Goal: Information Seeking & Learning: Learn about a topic

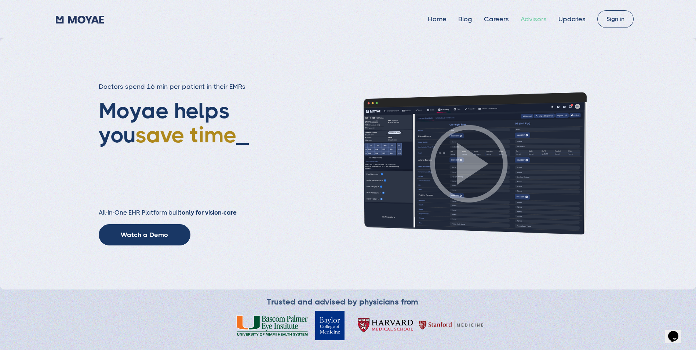
click at [544, 20] on link "Advisors" at bounding box center [533, 18] width 26 height 7
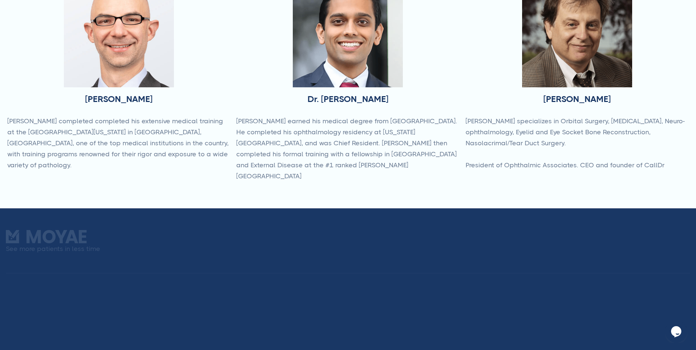
scroll to position [330, 0]
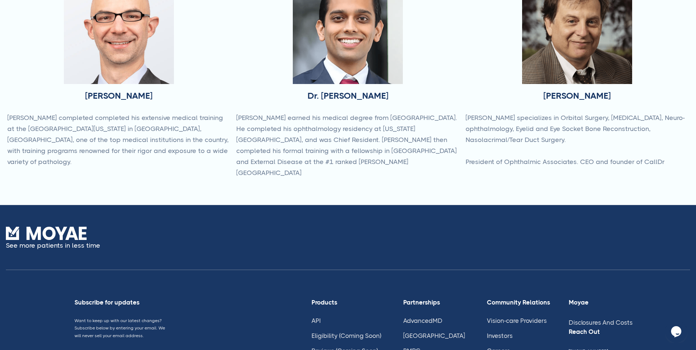
type input "Subscribe"
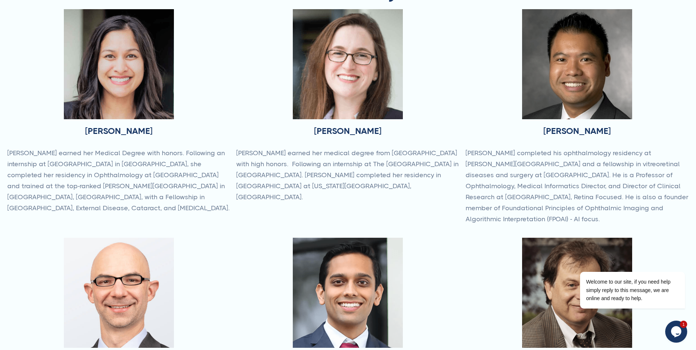
scroll to position [220, 0]
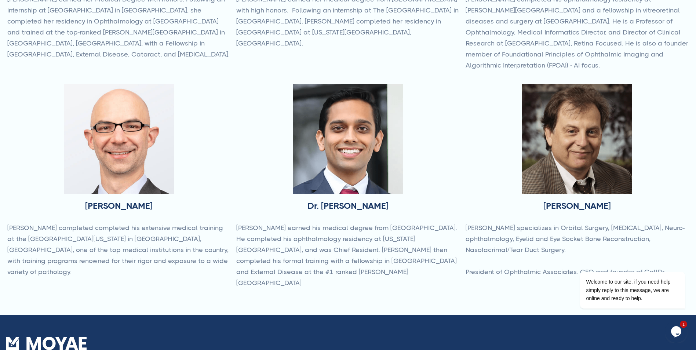
drag, startPoint x: 237, startPoint y: 216, endPoint x: 437, endPoint y: 262, distance: 204.6
click at [437, 262] on p "Dr. Patel earned his medical degree from Wake Forest University. He completed h…" at bounding box center [347, 255] width 223 height 66
drag, startPoint x: 432, startPoint y: 260, endPoint x: 506, endPoint y: 192, distance: 101.0
click at [506, 192] on div "Dr. Carl Rosen Dr. Rosen specializes in Orbital Surgery, Cataract Surgery, Neur…" at bounding box center [576, 184] width 223 height 201
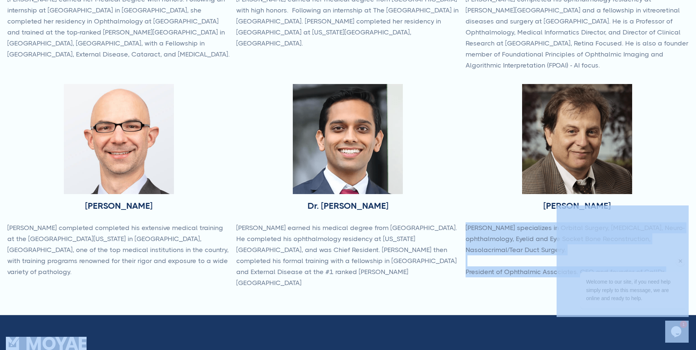
drag, startPoint x: 1024, startPoint y: 421, endPoint x: 675, endPoint y: 260, distance: 384.4
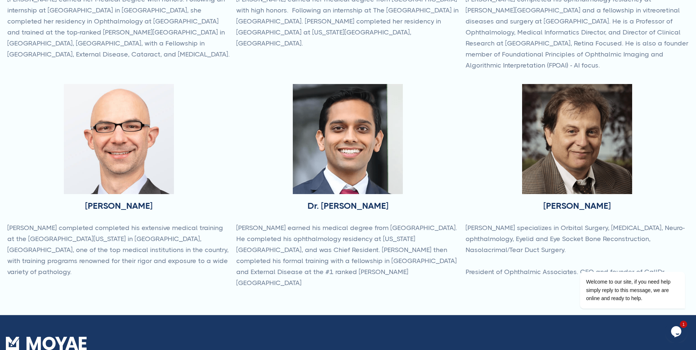
click at [664, 176] on div "Dr. Carl Rosen Dr. Rosen specializes in Orbital Surgery, Cataract Surgery, Neur…" at bounding box center [576, 184] width 223 height 201
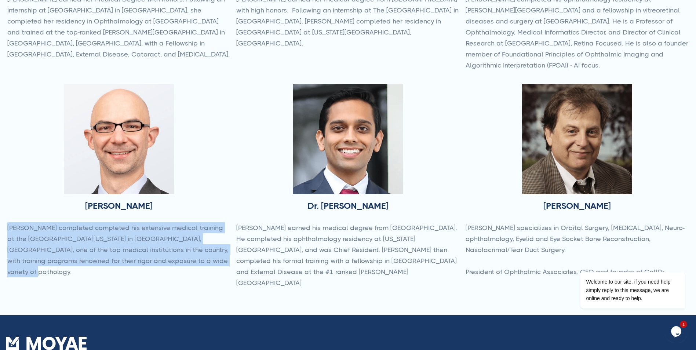
drag, startPoint x: 10, startPoint y: 216, endPoint x: 186, endPoint y: 257, distance: 181.1
click at [186, 257] on div "Dr. Vlad Matei Dr. Matei completed completed his extensive medical training at …" at bounding box center [118, 184] width 223 height 201
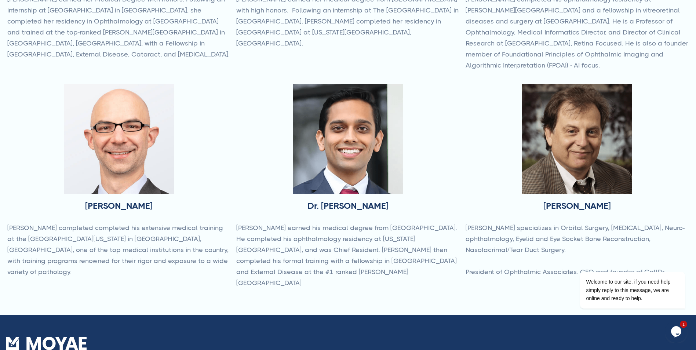
drag, startPoint x: 186, startPoint y: 257, endPoint x: 201, endPoint y: 154, distance: 104.1
click at [201, 154] on div "Dr. Vlad Matei Dr. Matei completed completed his extensive medical training at …" at bounding box center [118, 184] width 223 height 201
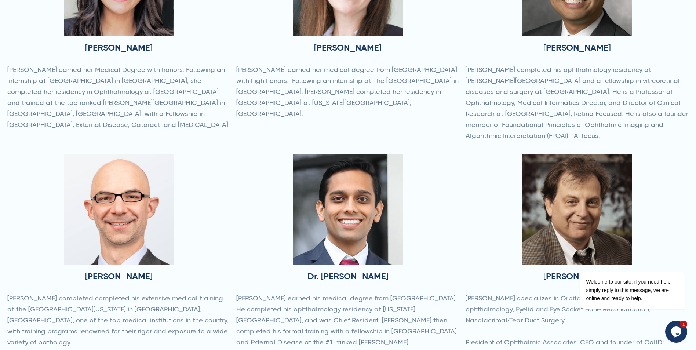
scroll to position [37, 0]
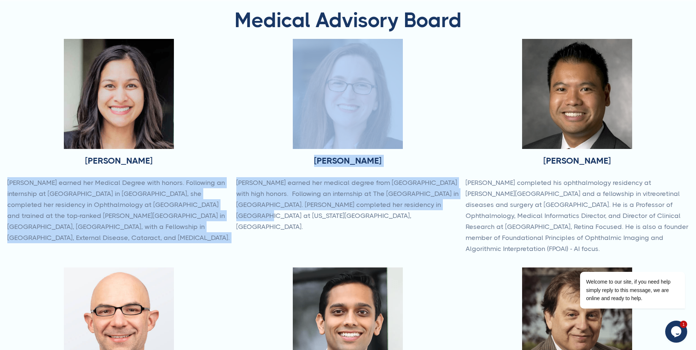
drag, startPoint x: 8, startPoint y: 184, endPoint x: 235, endPoint y: 226, distance: 231.5
click at [235, 226] on div "Dr. Lena Dixit Dr. Dixit earned her Medical Degree with honors. Following an in…" at bounding box center [347, 265] width 681 height 452
drag, startPoint x: 235, startPoint y: 226, endPoint x: 224, endPoint y: 182, distance: 45.4
click at [224, 182] on p "Dr. Dixit earned her Medical Degree with honors. Following an internship at Bra…" at bounding box center [118, 210] width 223 height 66
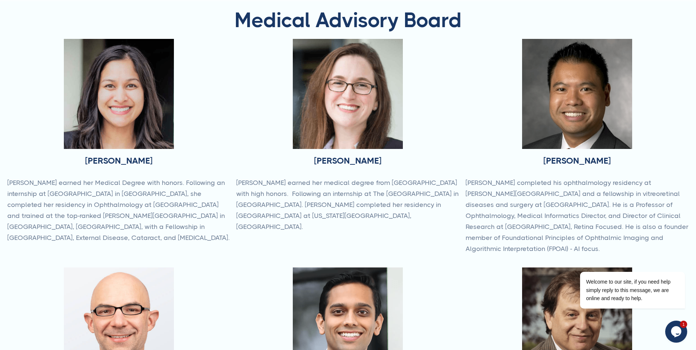
drag, startPoint x: 238, startPoint y: 181, endPoint x: 425, endPoint y: 216, distance: 190.7
click at [425, 216] on p "Dr. Golde earned her medical degree from Baylor College of Medicine with high h…" at bounding box center [347, 204] width 223 height 55
drag, startPoint x: 425, startPoint y: 216, endPoint x: 417, endPoint y: 164, distance: 53.1
click at [417, 164] on div "Dr. Kimberly Golde Dr. Golde earned her medical degree from Baylor College of M…" at bounding box center [347, 139] width 223 height 201
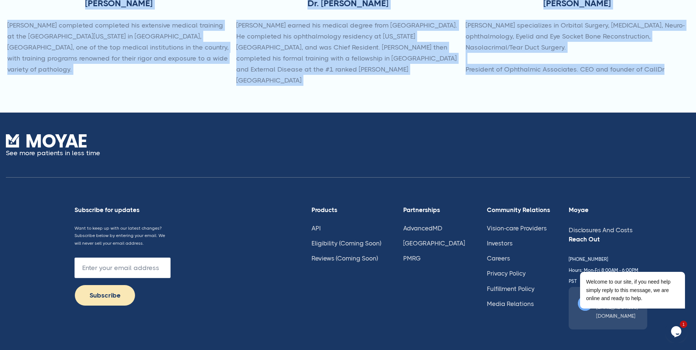
scroll to position [404, 0]
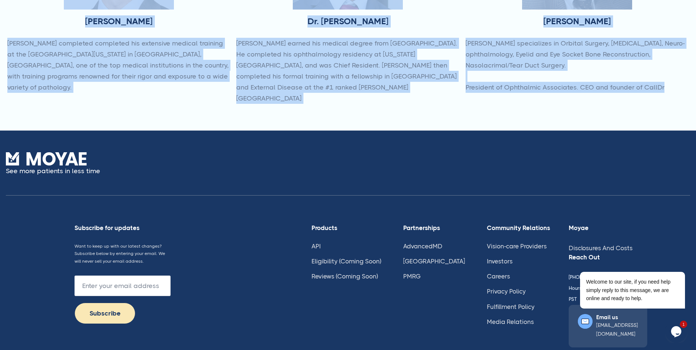
drag, startPoint x: 46, startPoint y: 18, endPoint x: 666, endPoint y: 82, distance: 622.7
click at [666, 82] on body "Home Blog Careers Advisors Updates Sign in Medical Advisory Board Dr. Lena Dixi…" at bounding box center [348, 11] width 696 height 831
drag, startPoint x: 666, startPoint y: 82, endPoint x: 629, endPoint y: 98, distance: 39.9
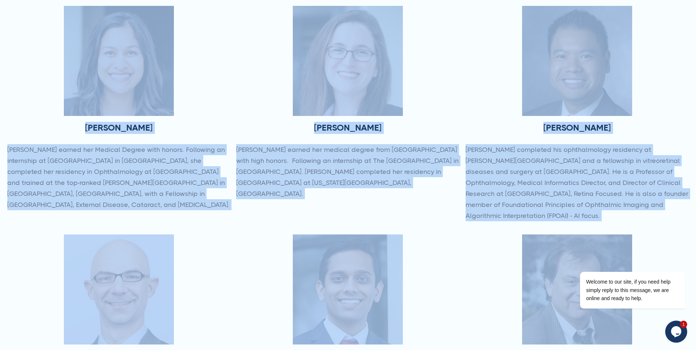
scroll to position [0, 0]
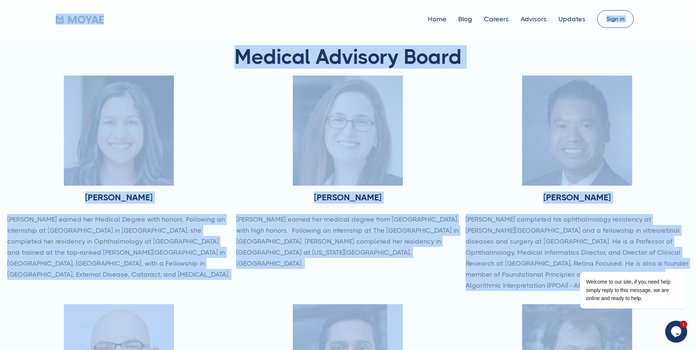
click at [50, 22] on div "Home Blog Careers Advisors Updates Sign in" at bounding box center [348, 19] width 696 height 18
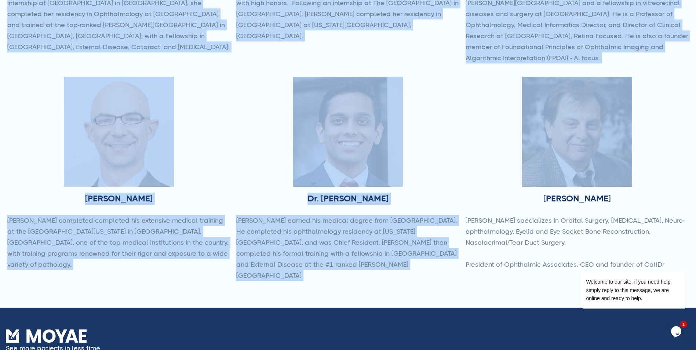
scroll to position [257, 0]
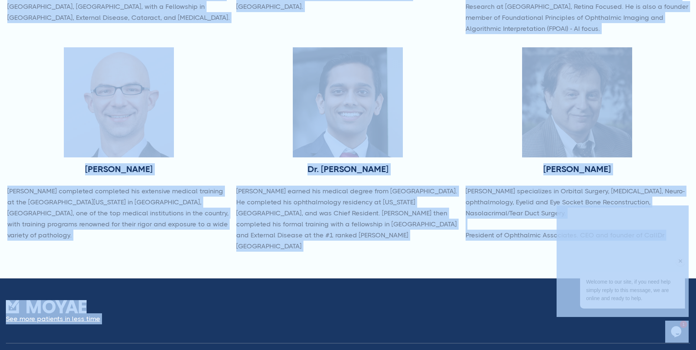
drag, startPoint x: 607, startPoint y: 223, endPoint x: 672, endPoint y: 228, distance: 65.4
click at [458, 239] on div "Dr. Lena Dixit Dr. Dixit earned her Medical Degree with honors. Following an in…" at bounding box center [347, 45] width 681 height 452
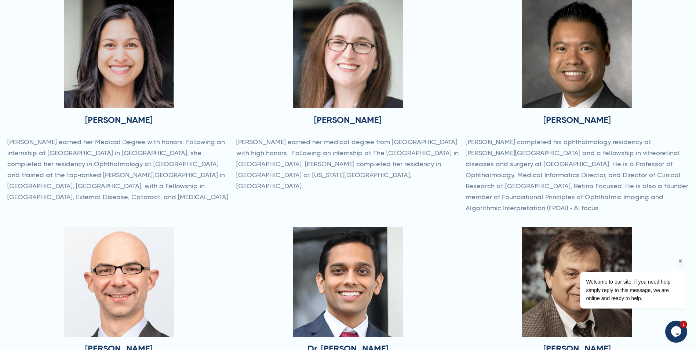
scroll to position [0, 0]
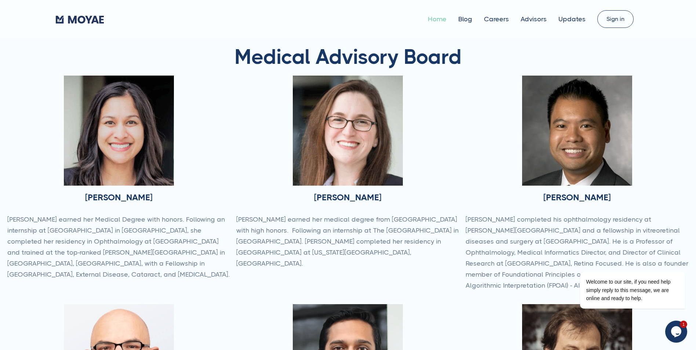
click at [442, 18] on link "Home" at bounding box center [437, 18] width 19 height 7
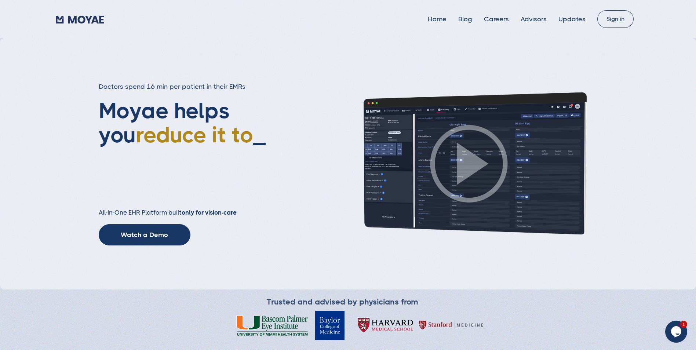
type input "Subscribe"
